Goal: Complete application form

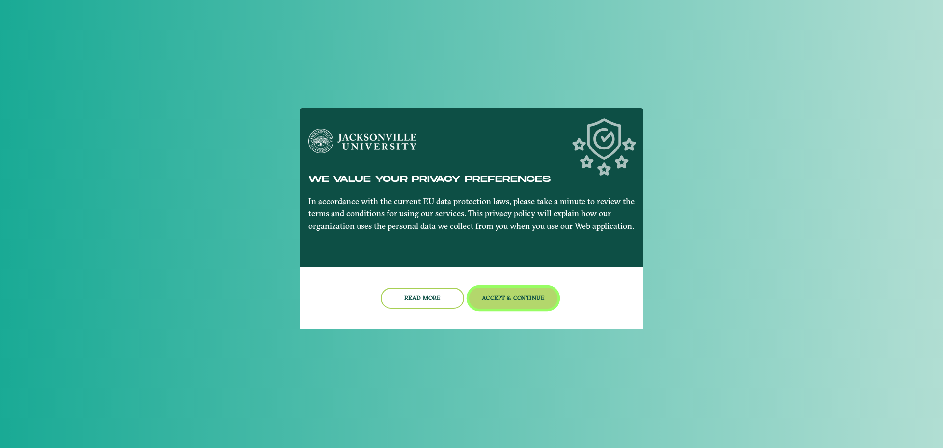
click at [484, 289] on button "Accept & Continue" at bounding box center [513, 297] width 89 height 21
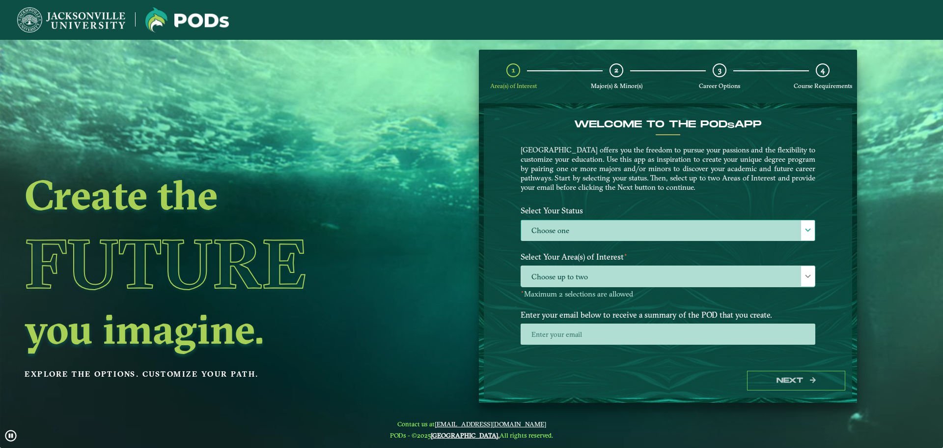
click at [573, 228] on label "Choose one" at bounding box center [668, 230] width 294 height 21
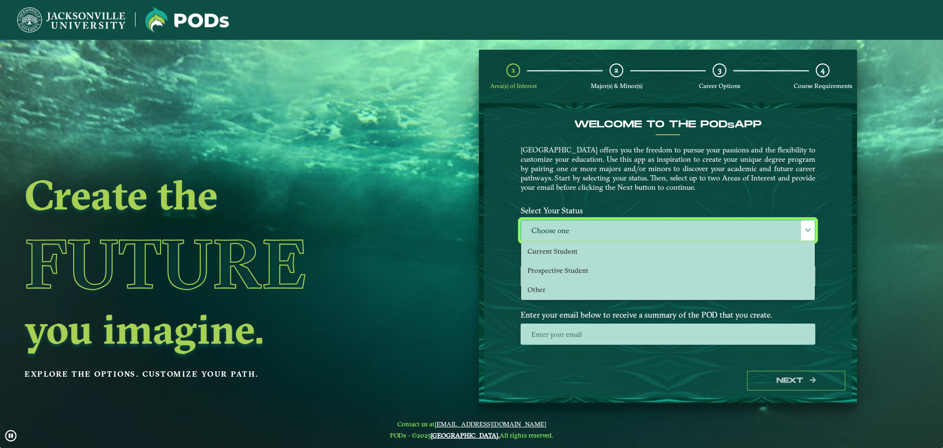
scroll to position [5, 45]
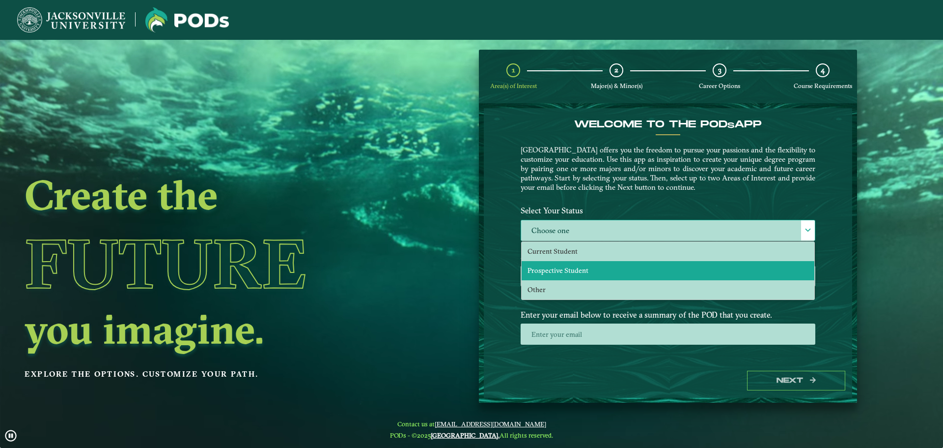
click at [562, 267] on span "Prospective Student" at bounding box center [558, 270] width 61 height 9
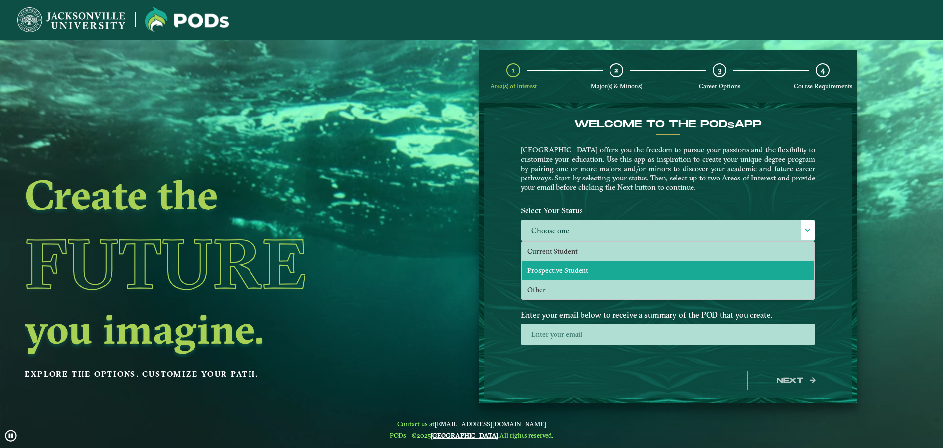
select select "[object Object]"
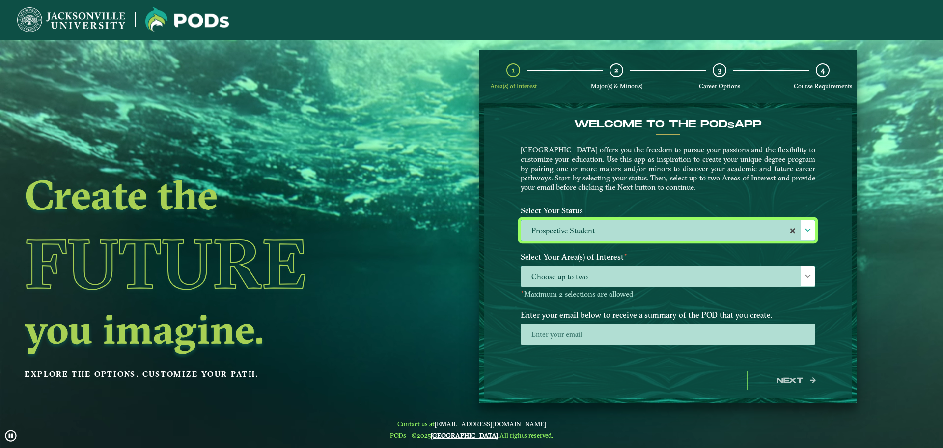
click at [561, 274] on span "Choose up to two" at bounding box center [668, 276] width 294 height 21
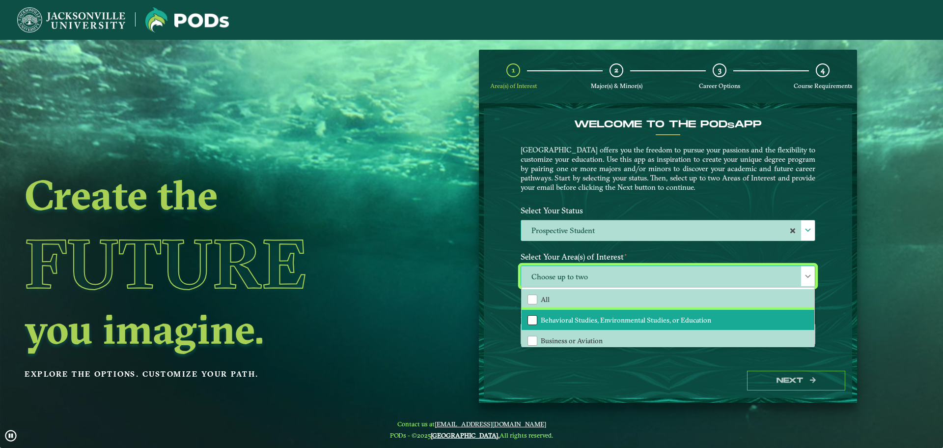
click at [532, 317] on div "Behavioral Studies, Environmental Studies, or Education" at bounding box center [533, 320] width 10 height 10
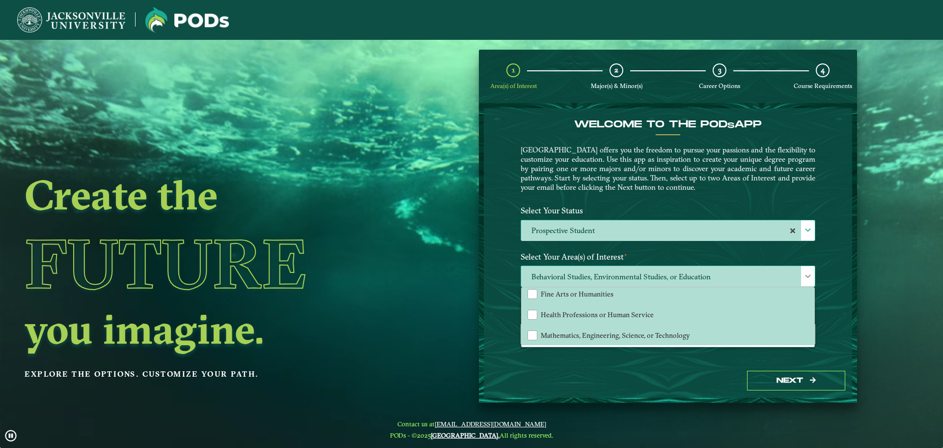
scroll to position [5, 0]
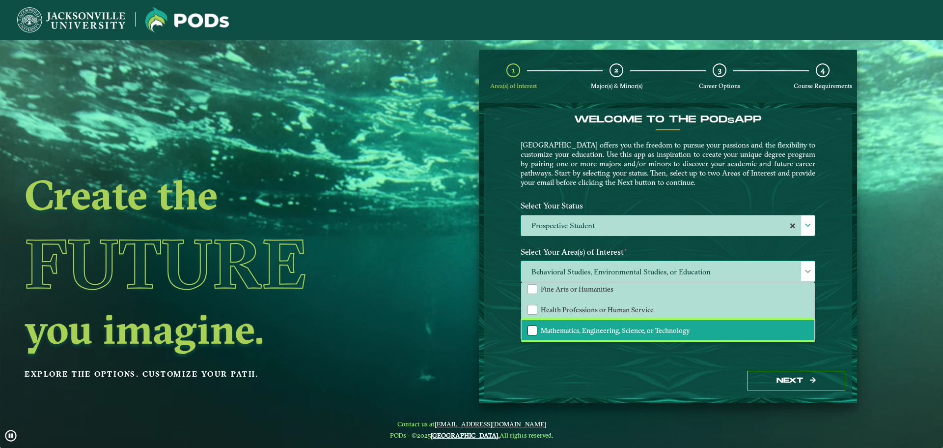
click at [534, 331] on div "Mathematics, Engineering, Science, or Technology" at bounding box center [533, 330] width 10 height 10
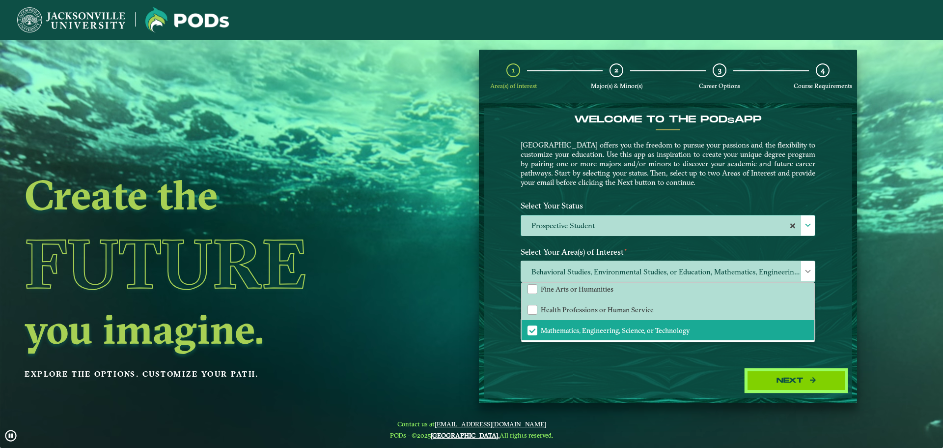
click at [771, 380] on button "Next" at bounding box center [796, 380] width 98 height 20
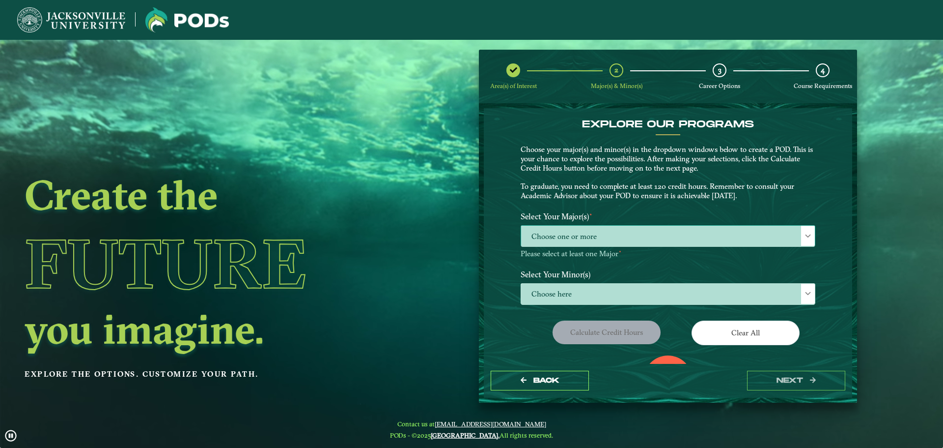
click at [594, 242] on span "Choose one or more" at bounding box center [668, 236] width 294 height 21
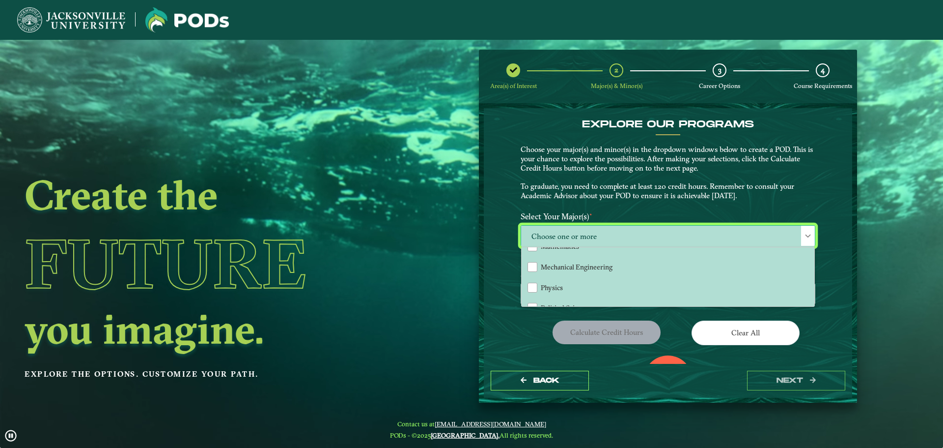
scroll to position [295, 0]
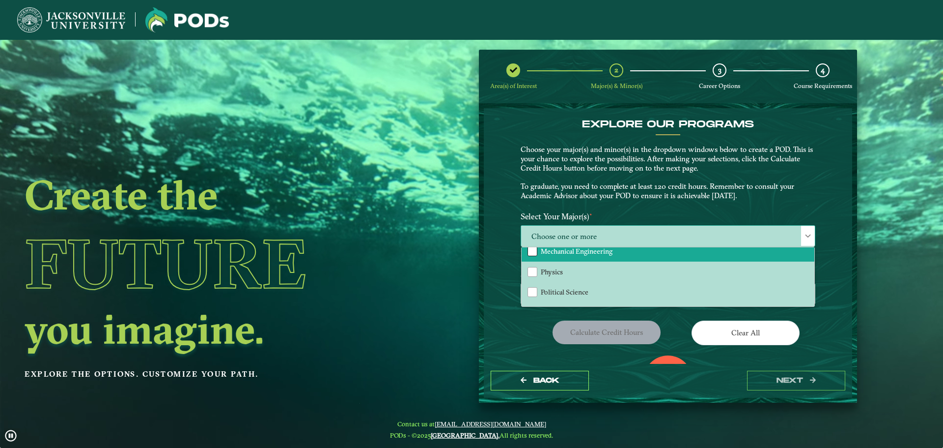
click at [535, 251] on div "Mechanical Engineering" at bounding box center [533, 251] width 10 height 10
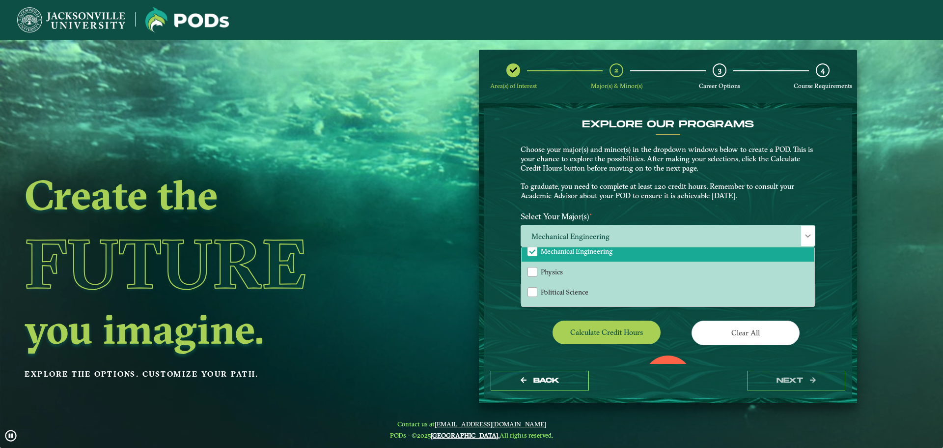
click at [509, 337] on div "EXPLORE OUR PROGRAMS Choose your major(s) and minor(s) in the dropdown windows …" at bounding box center [668, 235] width 368 height 255
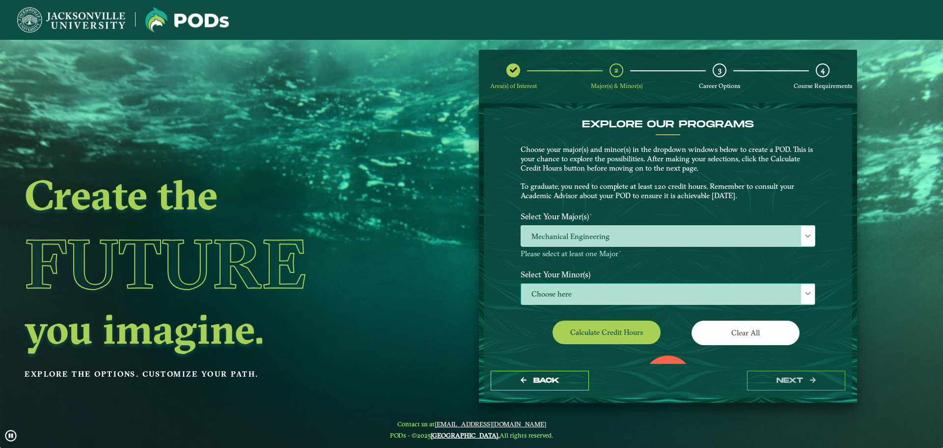
click at [549, 296] on span "Choose here" at bounding box center [668, 293] width 294 height 21
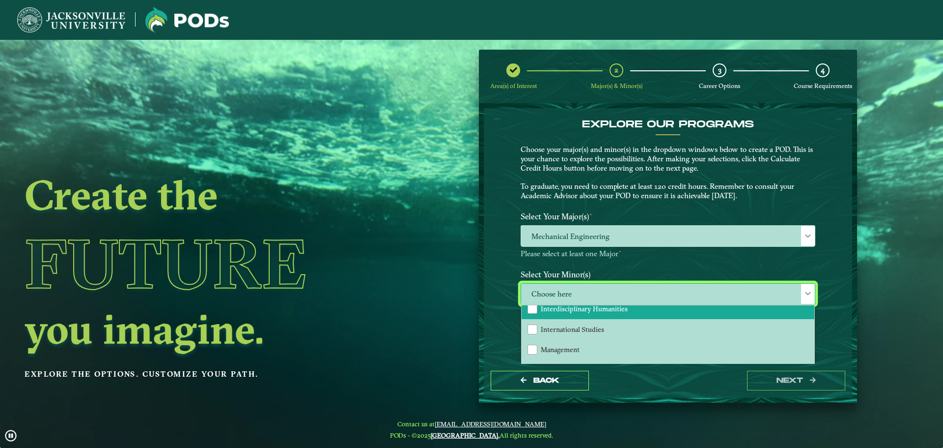
scroll to position [639, 0]
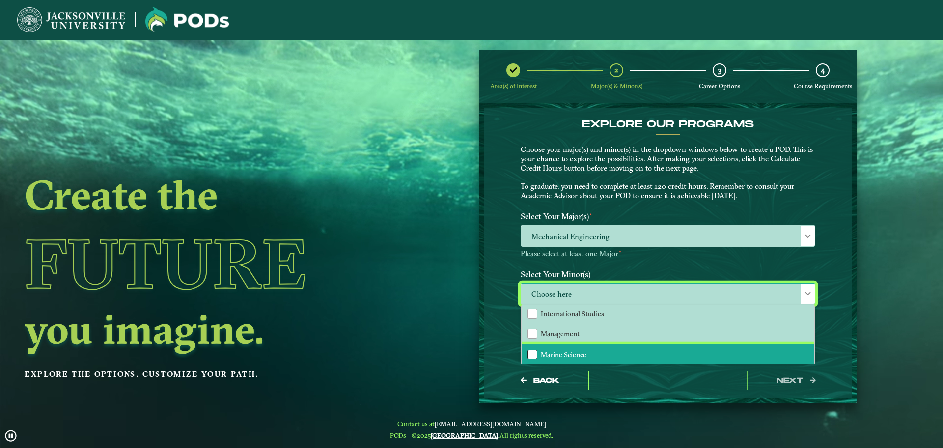
click at [534, 354] on div "Marine Science" at bounding box center [533, 354] width 10 height 10
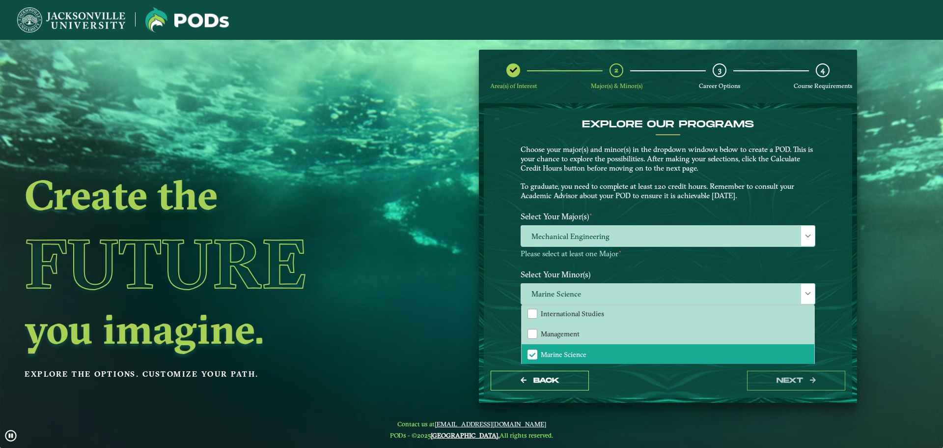
click at [708, 388] on div "Back next" at bounding box center [668, 381] width 368 height 34
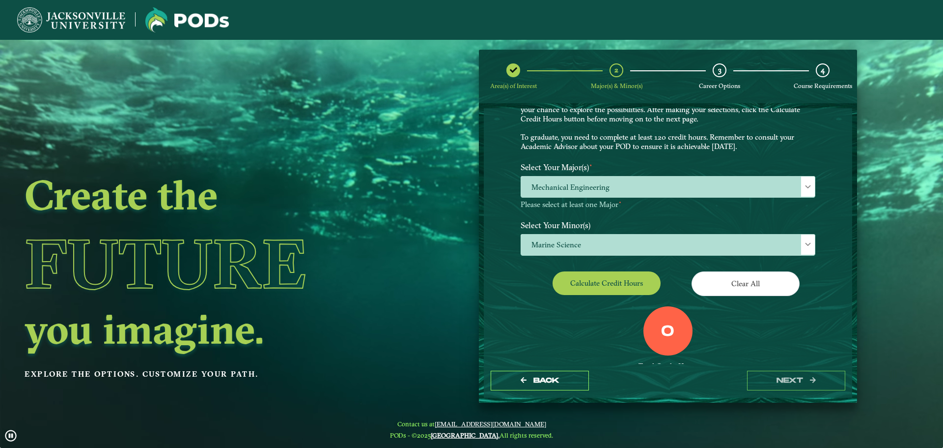
scroll to position [85, 0]
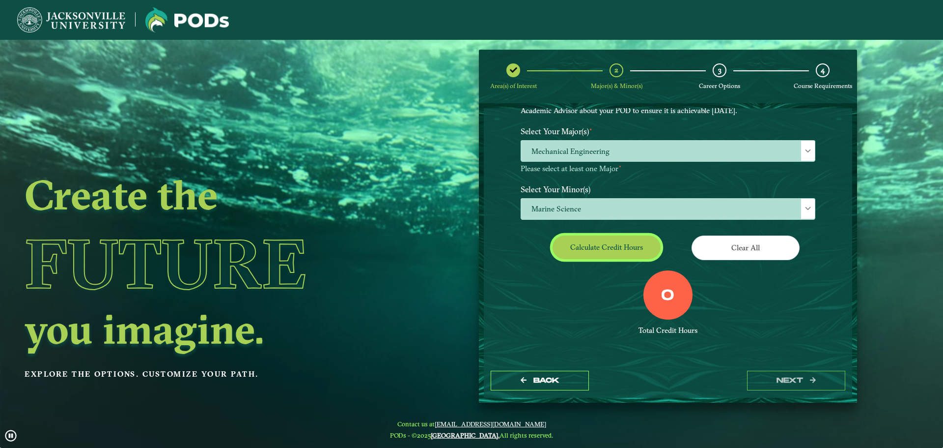
click at [589, 248] on button "Calculate credit hours" at bounding box center [607, 246] width 108 height 23
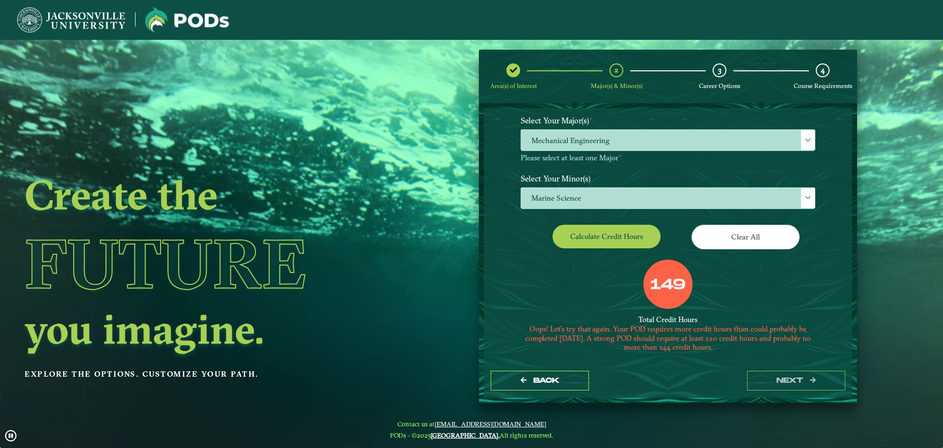
scroll to position [111, 0]
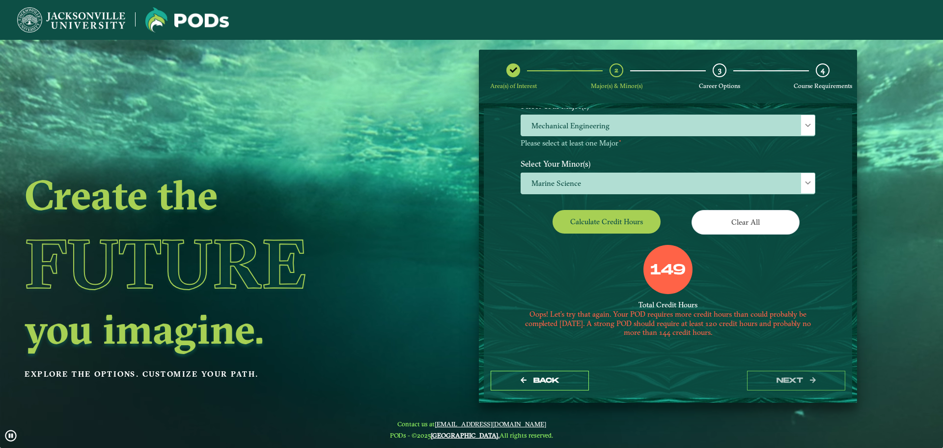
click at [367, 278] on h1 "Future" at bounding box center [212, 263] width 375 height 89
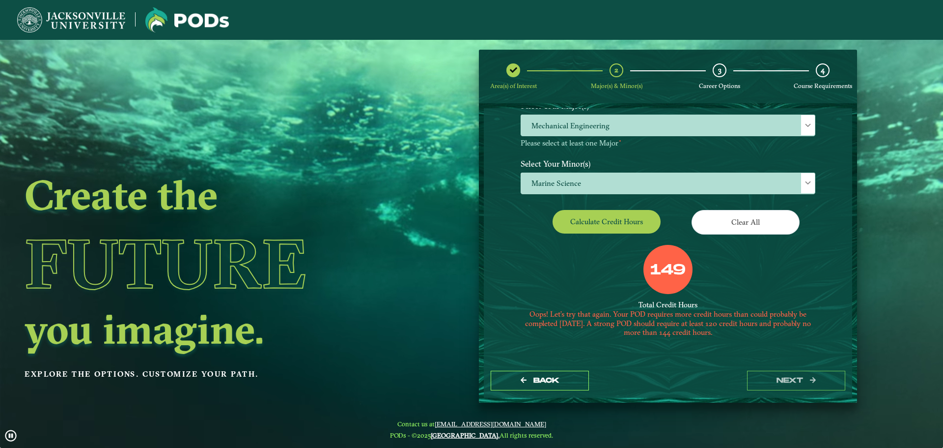
click at [399, 322] on h2 "you imagine." at bounding box center [212, 328] width 375 height 41
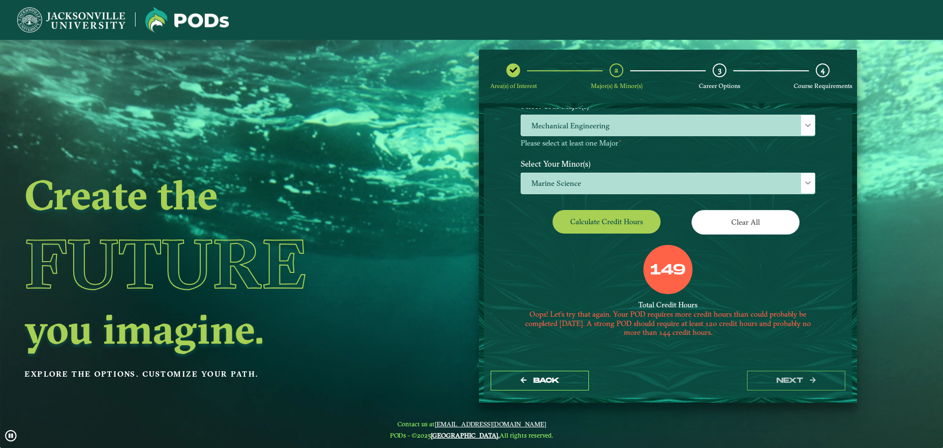
click at [917, 82] on ngx-dashboard "Create the Future you imagine. Explore the options. Customize your path. Area(s…" at bounding box center [471, 226] width 943 height 353
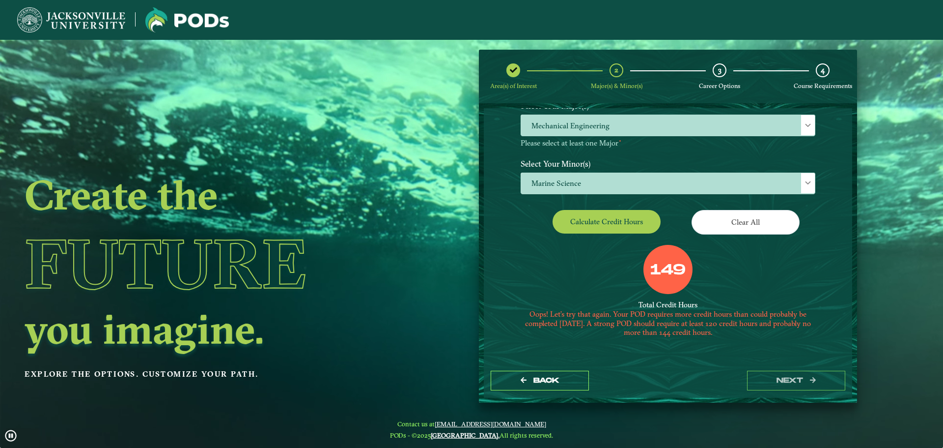
click at [352, 386] on div "Create the Future you imagine. Explore the options. Customize your path." at bounding box center [212, 264] width 424 height 448
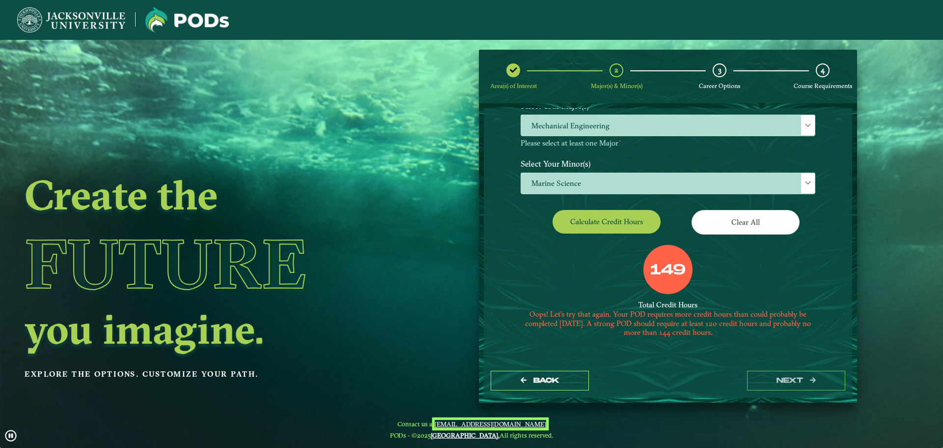
click at [480, 421] on link "[EMAIL_ADDRESS][DOMAIN_NAME]" at bounding box center [491, 424] width 112 height 8
